Goal: Information Seeking & Learning: Find specific fact

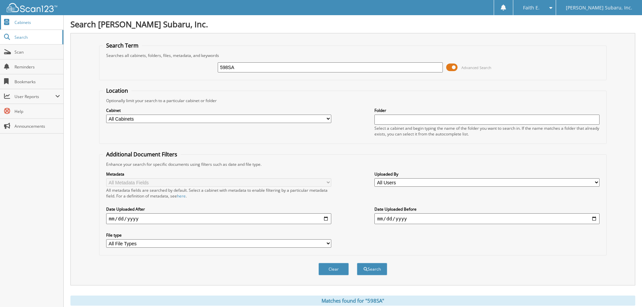
click at [31, 24] on span "Cabinets" at bounding box center [37, 23] width 46 height 6
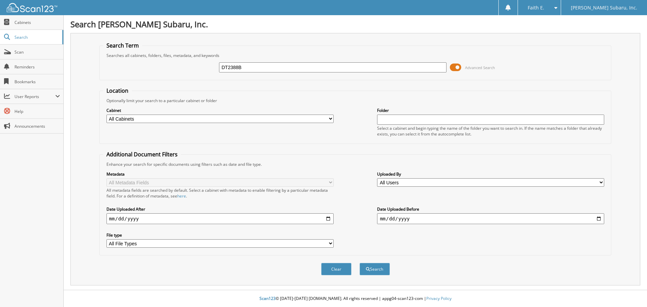
type input "DT2388B"
click at [360, 263] on button "Search" at bounding box center [375, 269] width 30 height 12
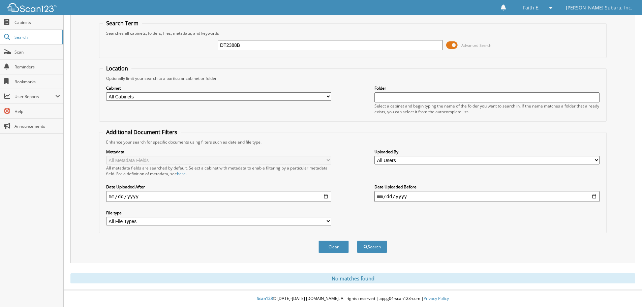
click at [252, 44] on input "DT2388B" at bounding box center [330, 45] width 225 height 10
type input "DT2388A"
click at [357, 241] on button "Search" at bounding box center [372, 247] width 30 height 12
click at [258, 44] on input "DT2388A" at bounding box center [330, 45] width 225 height 10
type input "DT2388"
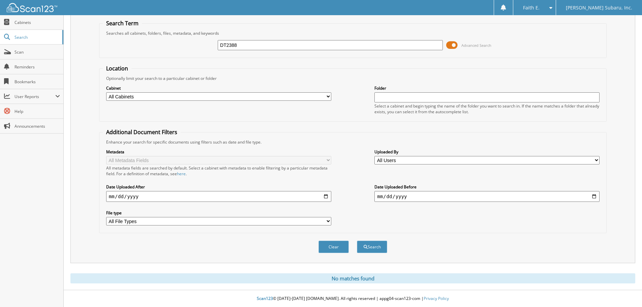
click at [357, 241] on button "Search" at bounding box center [372, 247] width 30 height 12
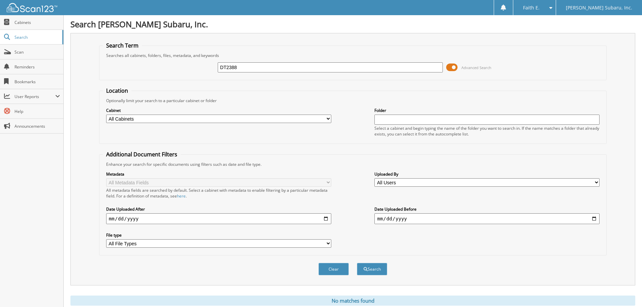
click at [246, 65] on input "DT2388" at bounding box center [330, 67] width 225 height 10
click at [350, 66] on input "DT2388" at bounding box center [330, 67] width 225 height 10
type input "DT2388B"
click at [357, 263] on button "Search" at bounding box center [372, 269] width 30 height 12
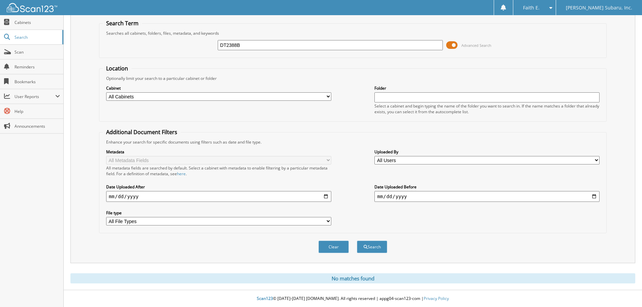
click at [245, 44] on input "DT2388B" at bounding box center [330, 45] width 225 height 10
type input "DT2833"
click at [357, 241] on button "Search" at bounding box center [372, 247] width 30 height 12
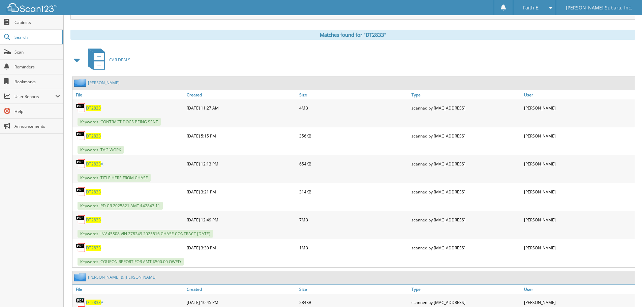
scroll to position [270, 0]
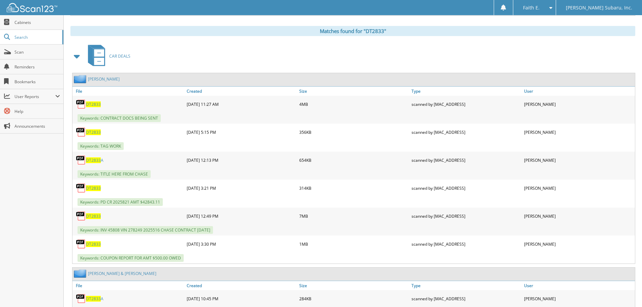
click at [91, 217] on span "DT2833" at bounding box center [93, 216] width 15 height 6
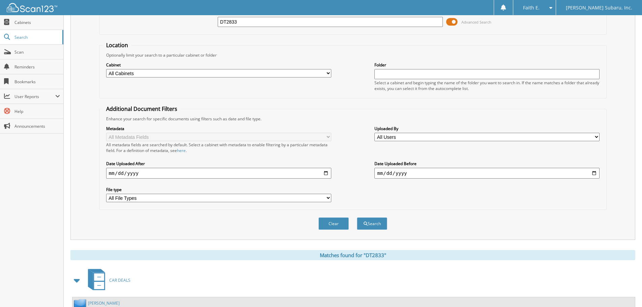
scroll to position [0, 0]
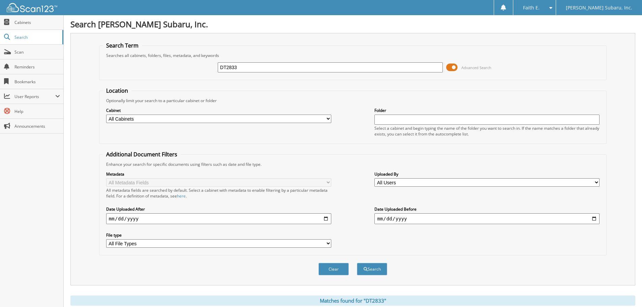
click at [248, 70] on input "DT2833" at bounding box center [330, 67] width 225 height 10
type input "DT2833A"
click at [357, 263] on button "Search" at bounding box center [372, 269] width 30 height 12
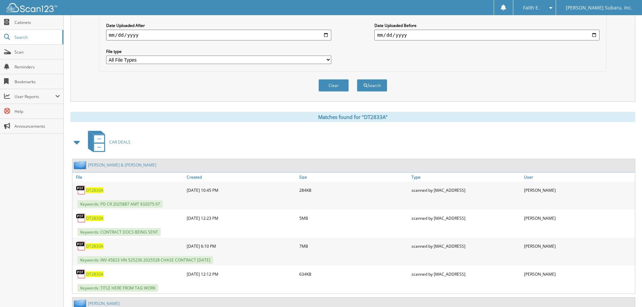
scroll to position [236, 0]
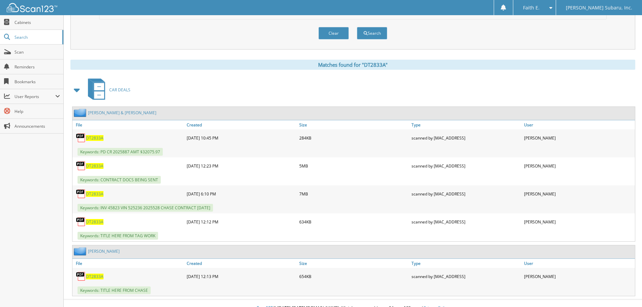
click at [95, 190] on div "DT2833A" at bounding box center [128, 193] width 113 height 13
click at [95, 191] on span "DT2833A" at bounding box center [95, 194] width 18 height 6
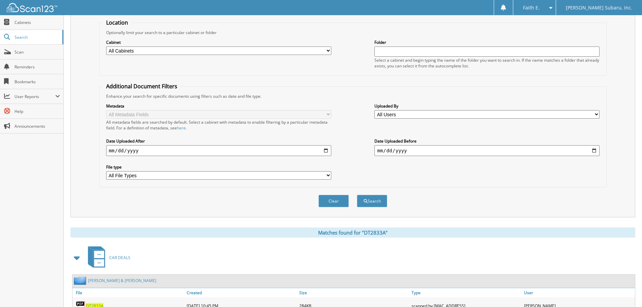
scroll to position [0, 0]
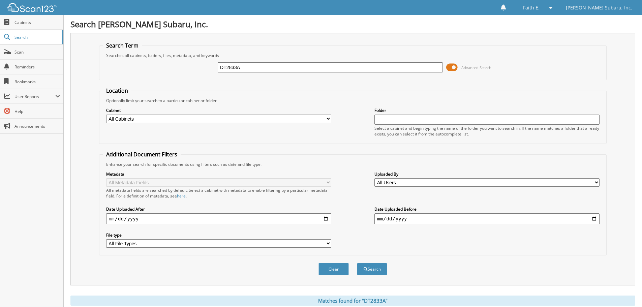
click at [245, 68] on input "DT2833A" at bounding box center [330, 67] width 225 height 10
type input "DT2755"
click at [357, 263] on button "Search" at bounding box center [372, 269] width 30 height 12
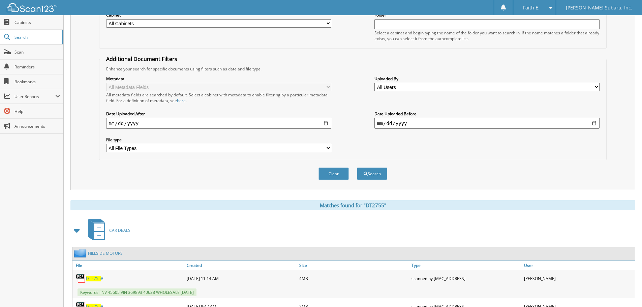
scroll to position [34, 0]
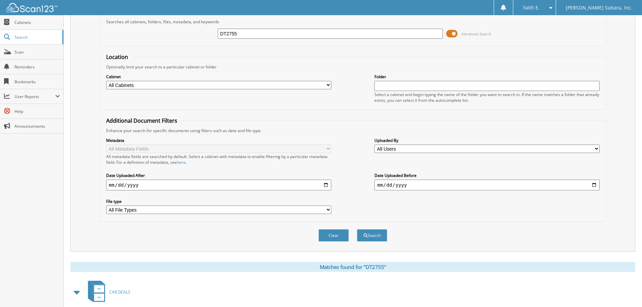
click at [280, 28] on div "DT2755 Advanced Search" at bounding box center [353, 34] width 500 height 18
click at [280, 36] on input "DT2755" at bounding box center [330, 34] width 225 height 10
type input "DT2806A"
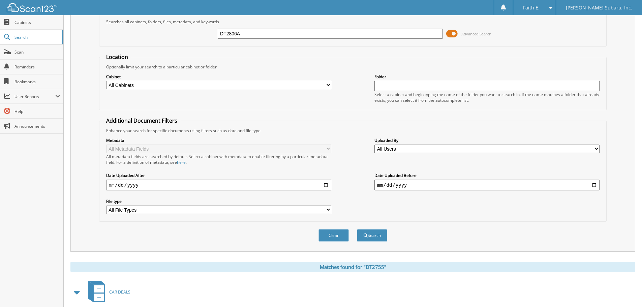
click at [357, 229] on button "Search" at bounding box center [372, 235] width 30 height 12
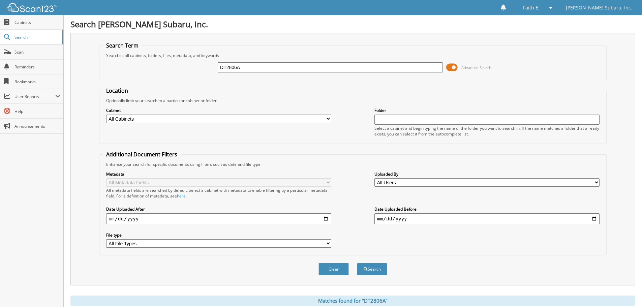
click at [263, 68] on input "DT2806A" at bounding box center [330, 67] width 225 height 10
type input "476SA"
click at [357, 263] on button "Search" at bounding box center [372, 269] width 30 height 12
click at [279, 69] on input "476SA" at bounding box center [330, 67] width 225 height 10
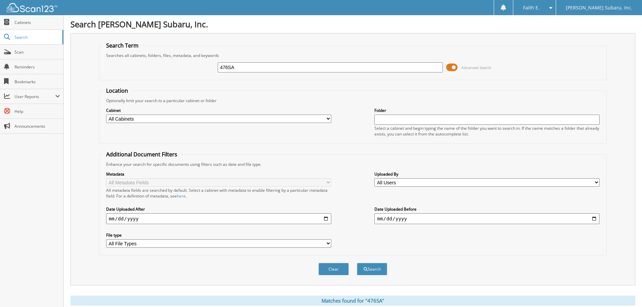
click at [279, 69] on input "476SA" at bounding box center [330, 67] width 225 height 10
type input "9746PA"
click at [357, 263] on button "Search" at bounding box center [372, 269] width 30 height 12
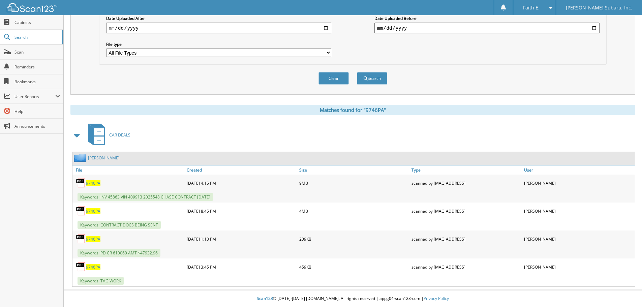
click at [97, 182] on span "9746PA" at bounding box center [93, 183] width 14 height 6
